Goal: Use online tool/utility: Utilize a website feature to perform a specific function

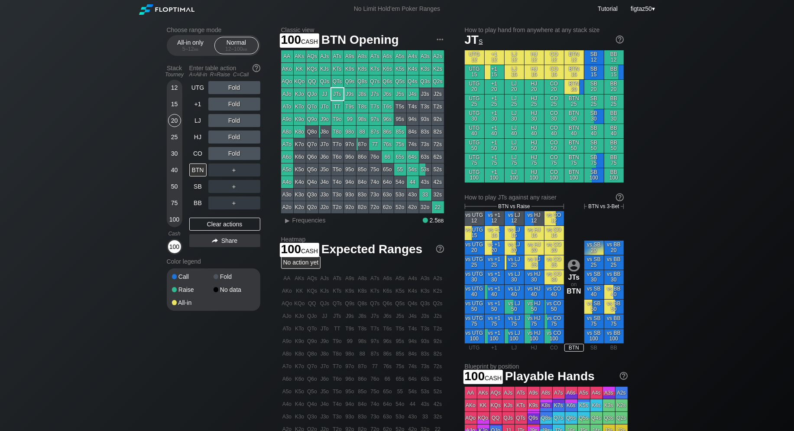
click at [176, 249] on div "100" at bounding box center [174, 246] width 13 height 13
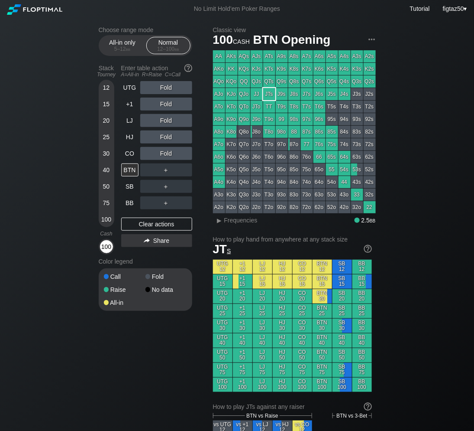
click at [104, 244] on div "100" at bounding box center [106, 246] width 13 height 13
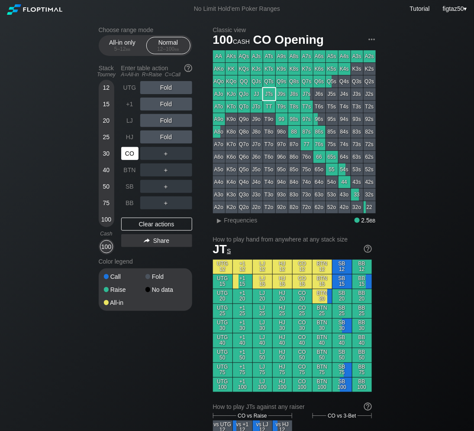
click at [130, 154] on div "CO" at bounding box center [129, 153] width 17 height 13
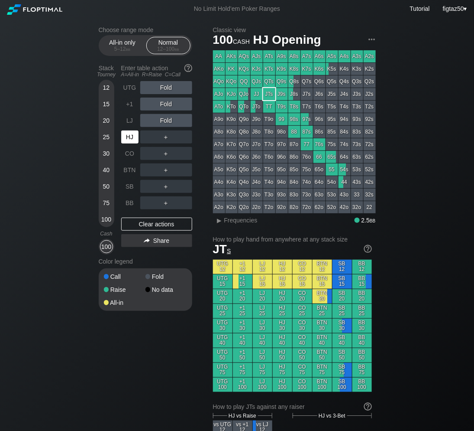
click at [133, 134] on div "HJ" at bounding box center [129, 136] width 17 height 13
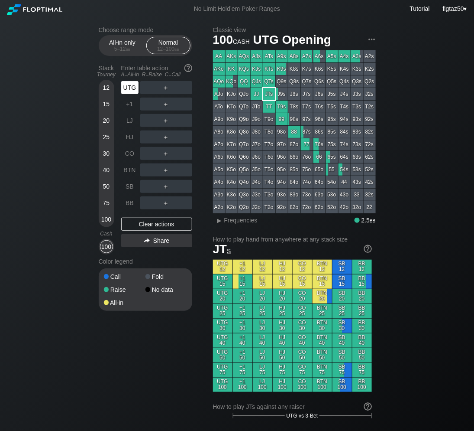
click at [131, 88] on div "UTG" at bounding box center [129, 87] width 17 height 13
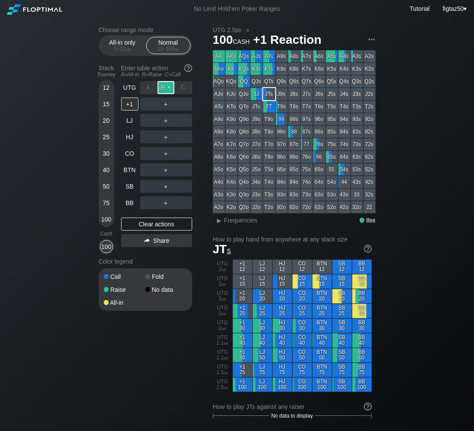
click at [165, 88] on div "R ✕" at bounding box center [166, 87] width 17 height 13
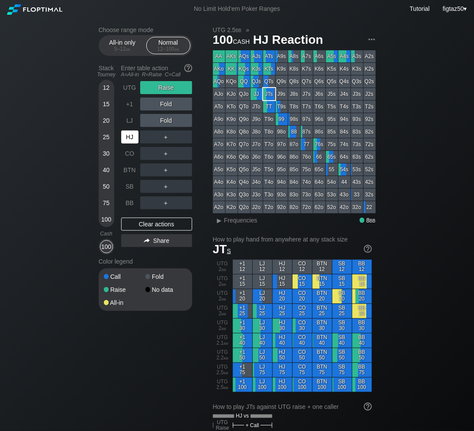
click at [127, 137] on div "HJ" at bounding box center [129, 136] width 17 height 13
click at [125, 137] on div "HJ" at bounding box center [129, 136] width 17 height 13
click at [226, 218] on span "Frequencies" at bounding box center [240, 220] width 33 height 7
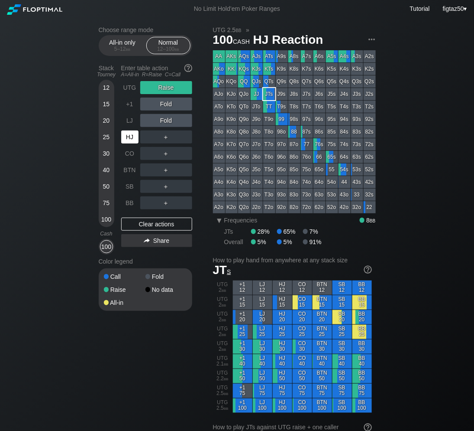
click at [129, 141] on div "HJ" at bounding box center [129, 136] width 17 height 13
click at [130, 122] on div "LJ" at bounding box center [129, 120] width 17 height 13
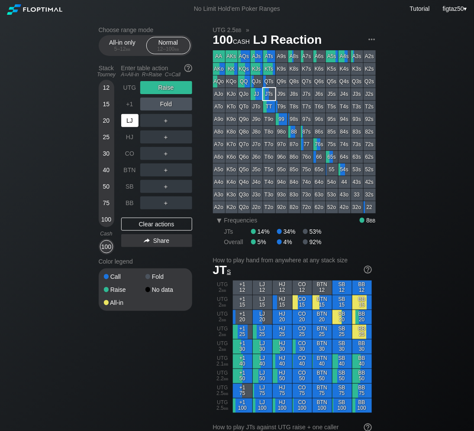
click at [130, 122] on div "LJ" at bounding box center [129, 120] width 17 height 13
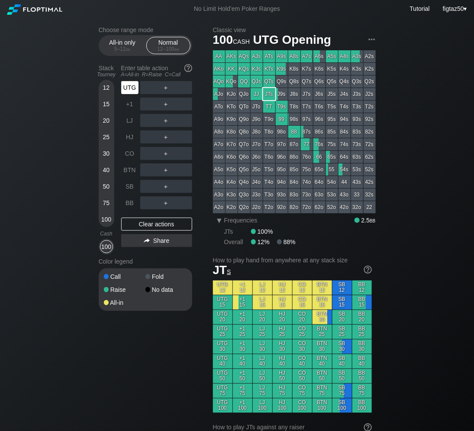
click at [131, 88] on div "UTG" at bounding box center [129, 87] width 17 height 13
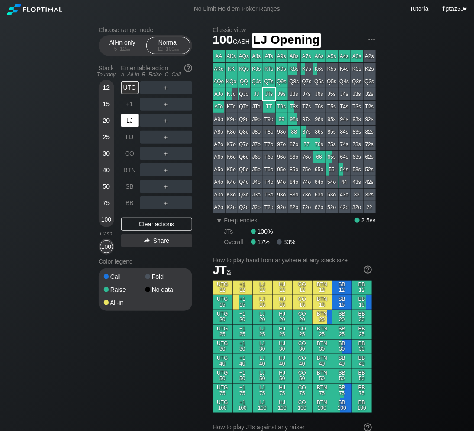
click at [133, 122] on div "LJ" at bounding box center [129, 120] width 17 height 13
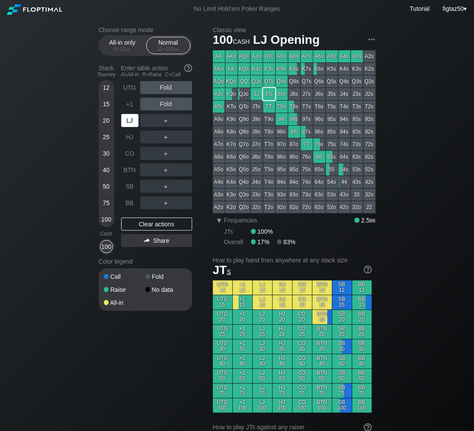
click at [130, 120] on div "LJ" at bounding box center [129, 120] width 17 height 13
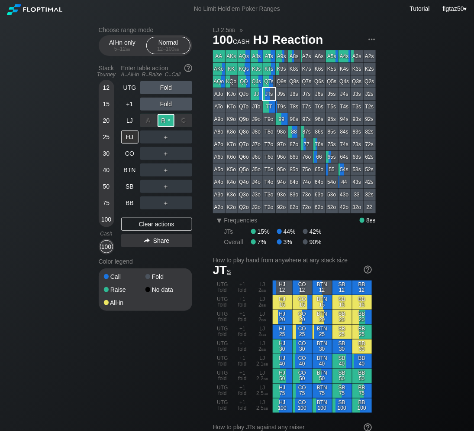
click at [164, 122] on div "R ✕" at bounding box center [166, 120] width 17 height 13
click at [175, 224] on div "Clear actions" at bounding box center [156, 223] width 71 height 13
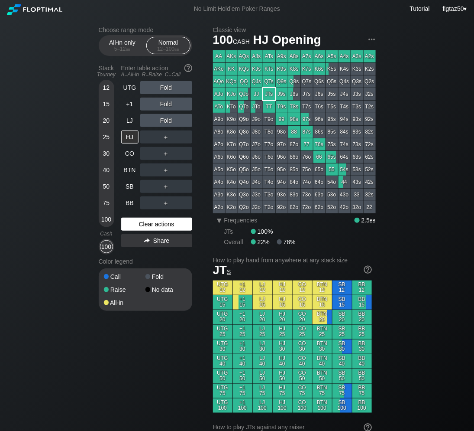
click at [175, 224] on div "Clear actions" at bounding box center [156, 223] width 71 height 13
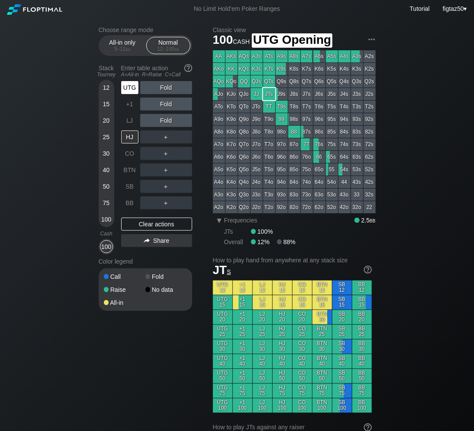
click at [133, 88] on div "UTG" at bounding box center [129, 87] width 17 height 13
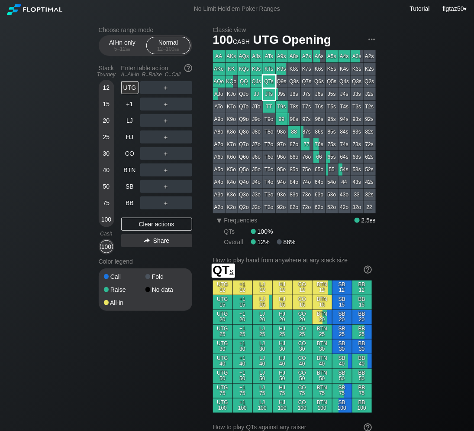
click at [270, 83] on div "QTs" at bounding box center [269, 81] width 12 height 12
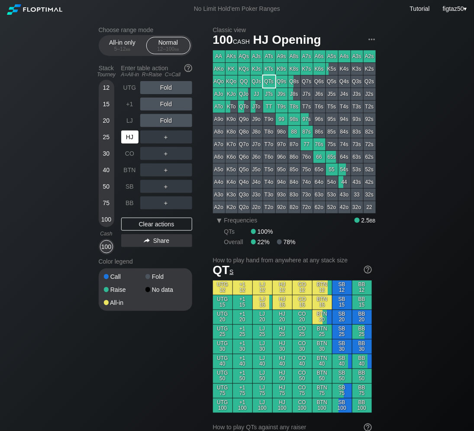
click at [134, 139] on div "HJ" at bounding box center [129, 136] width 17 height 13
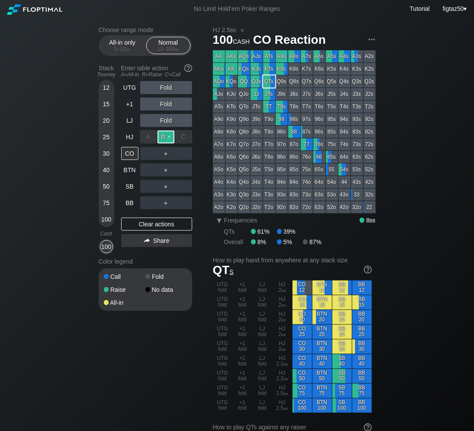
click at [168, 137] on div "R ✕" at bounding box center [166, 136] width 17 height 13
click at [132, 153] on div "CO" at bounding box center [129, 153] width 17 height 13
click at [132, 152] on div "CO" at bounding box center [129, 153] width 17 height 13
click at [162, 223] on div "Clear actions" at bounding box center [156, 223] width 71 height 13
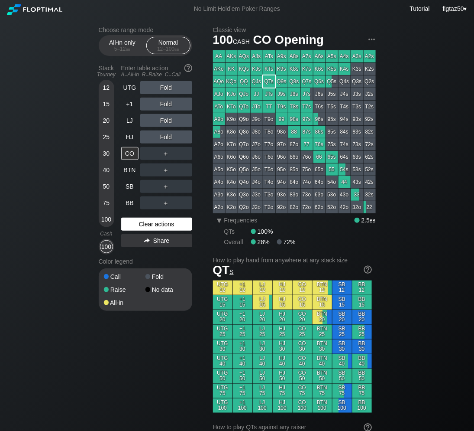
click at [162, 223] on div "Clear actions" at bounding box center [156, 223] width 71 height 13
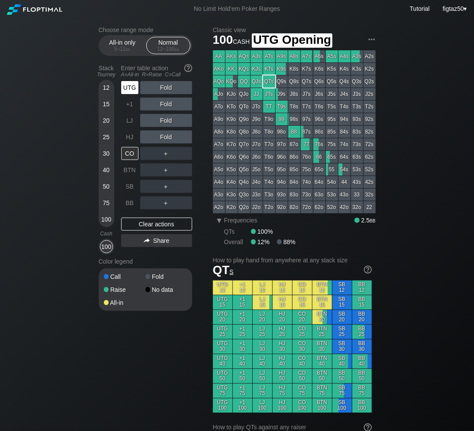
click at [131, 86] on div "UTG" at bounding box center [129, 87] width 17 height 13
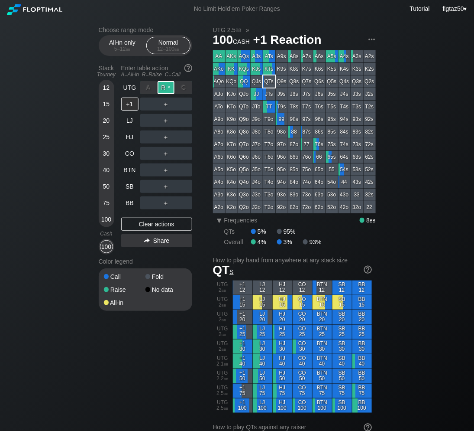
click at [166, 90] on div "R ✕" at bounding box center [166, 87] width 17 height 13
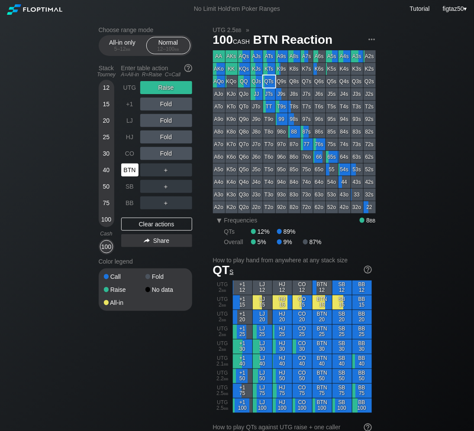
click at [132, 174] on div "BTN" at bounding box center [129, 169] width 17 height 13
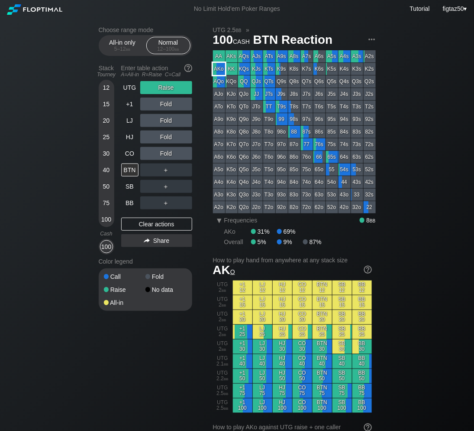
click at [219, 69] on div "AKo" at bounding box center [219, 69] width 12 height 12
click at [128, 152] on div "CO" at bounding box center [129, 153] width 17 height 13
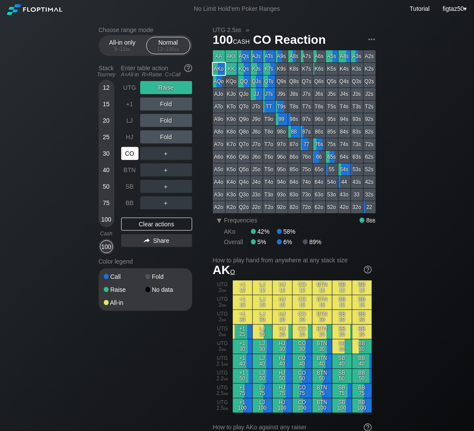
click at [128, 152] on div "CO" at bounding box center [129, 153] width 17 height 13
click at [162, 226] on div "Clear actions" at bounding box center [156, 223] width 71 height 13
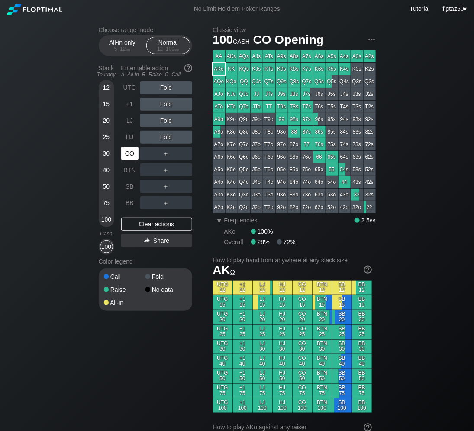
click at [133, 151] on div "CO" at bounding box center [129, 153] width 17 height 13
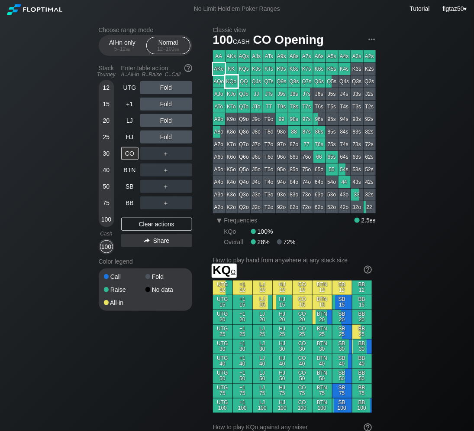
click at [233, 79] on div "KQo" at bounding box center [232, 81] width 12 height 12
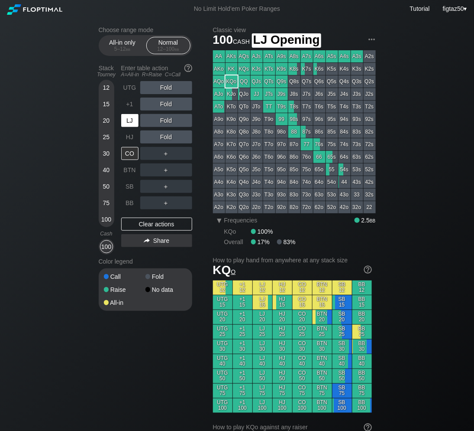
click at [129, 115] on div "LJ" at bounding box center [129, 120] width 17 height 13
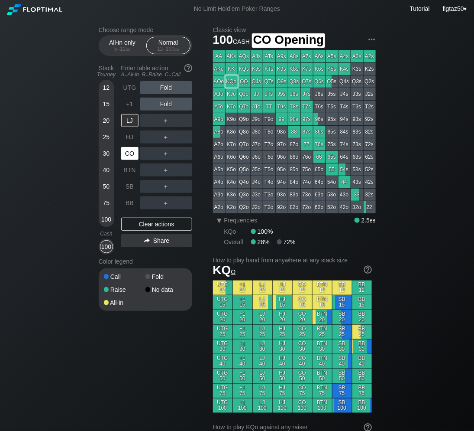
click at [129, 154] on div "CO" at bounding box center [129, 153] width 17 height 13
